Goal: Navigation & Orientation: Find specific page/section

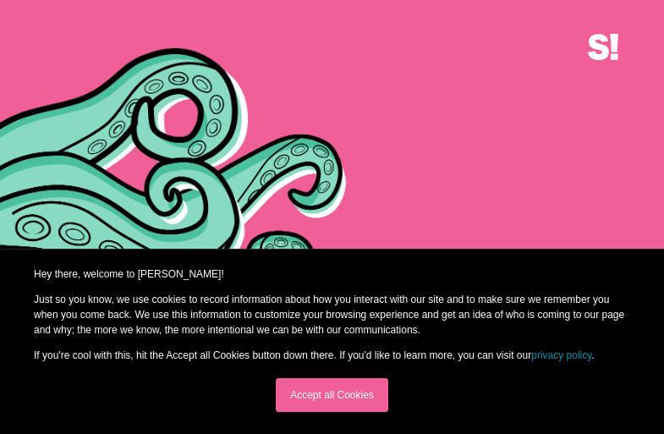
scroll to position [4971, 0]
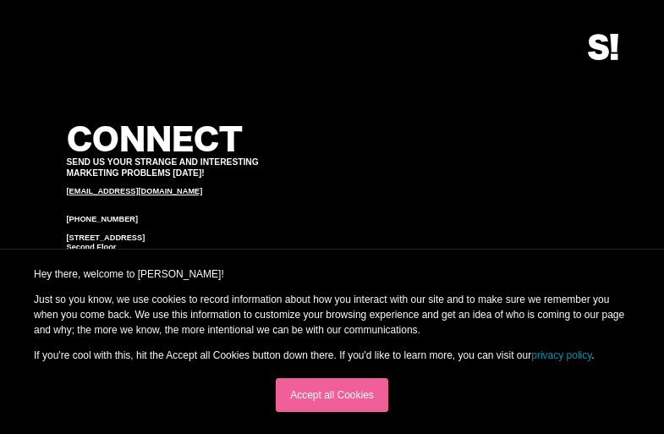
click at [331, 395] on link "Accept all Cookies" at bounding box center [332, 395] width 112 height 34
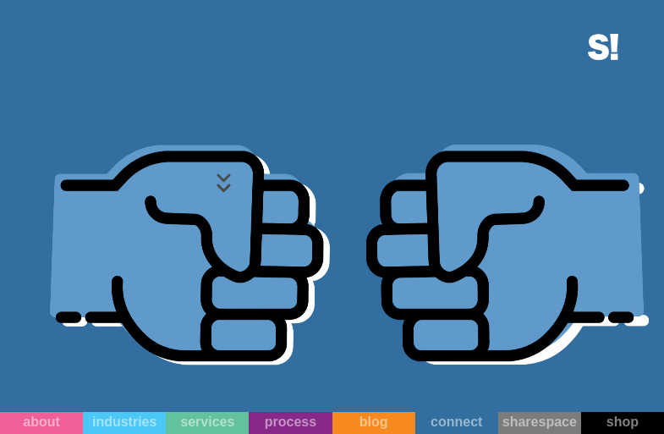
scroll to position [2404, 0]
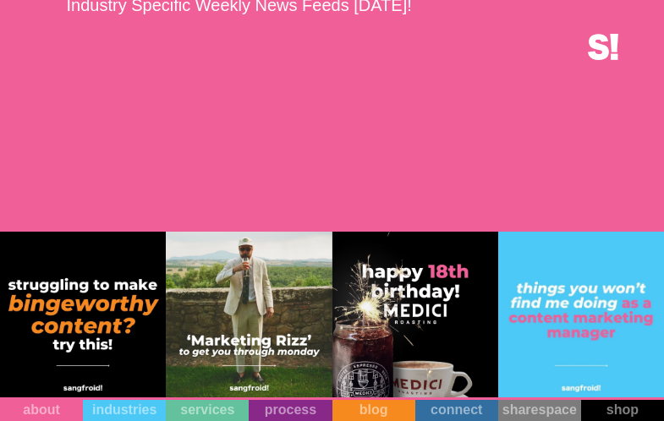
scroll to position [9454, 0]
